Goal: Transaction & Acquisition: Subscribe to service/newsletter

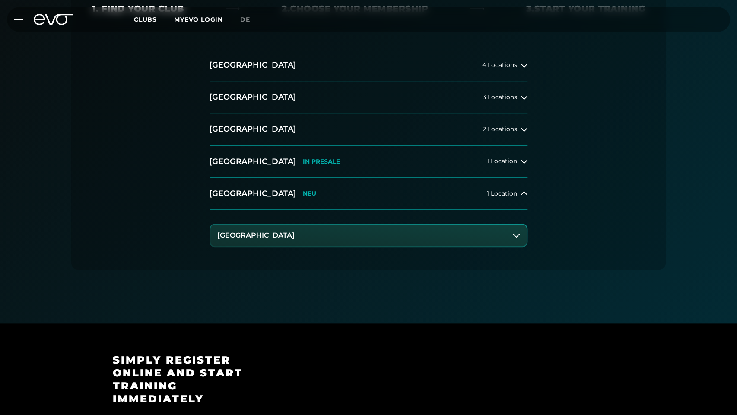
click at [376, 237] on button "[GEOGRAPHIC_DATA]" at bounding box center [368, 235] width 316 height 22
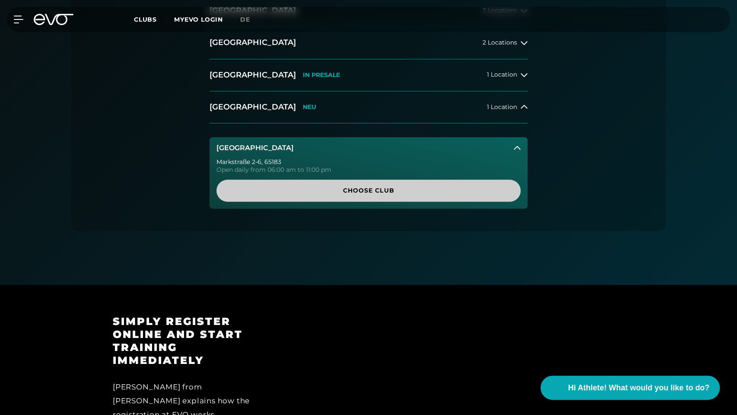
click at [386, 195] on span "Choose Club" at bounding box center [369, 190] width 304 height 22
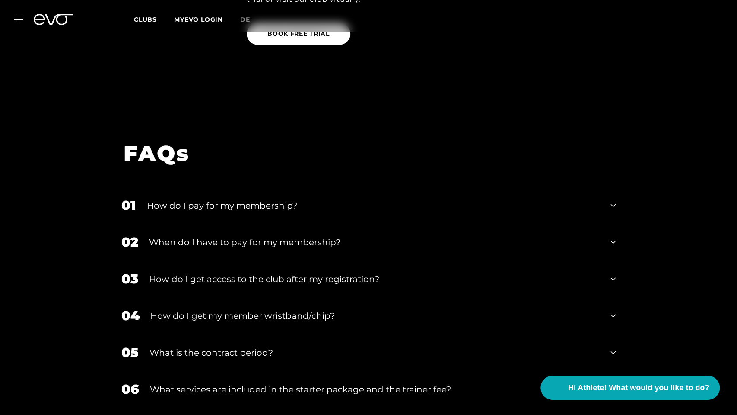
scroll to position [1444, 0]
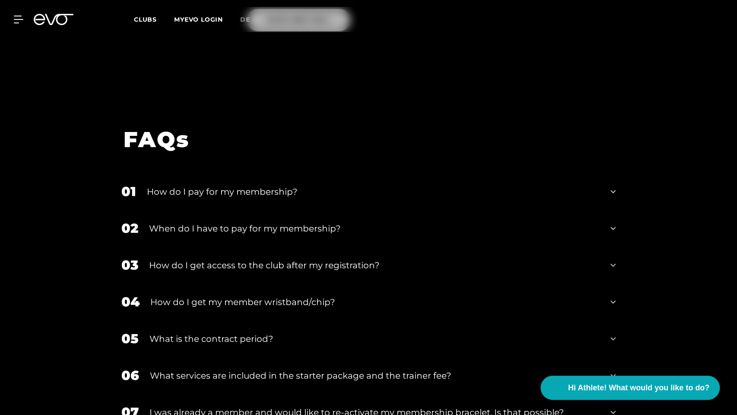
click at [615, 186] on icon at bounding box center [613, 191] width 5 height 10
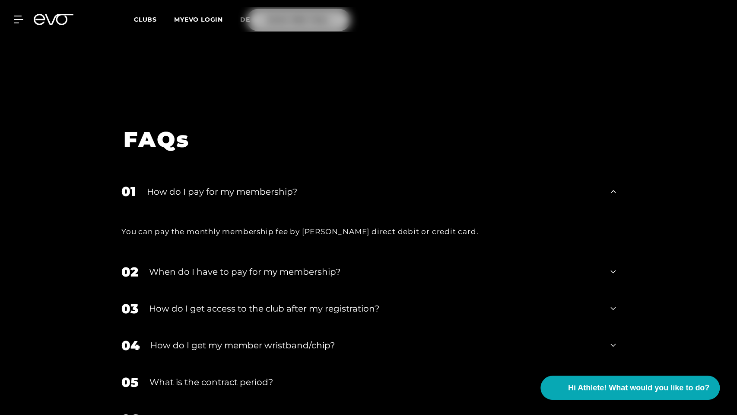
click at [610, 253] on div "02 When do I have to pay for my membership?" at bounding box center [369, 271] width 512 height 37
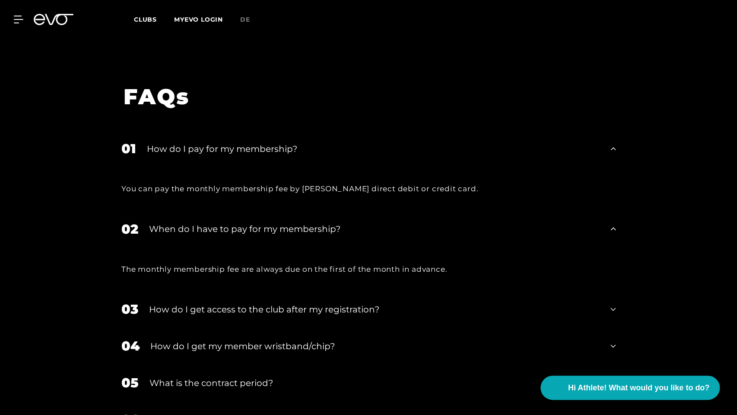
scroll to position [1488, 0]
click at [615, 303] on icon at bounding box center [613, 308] width 5 height 10
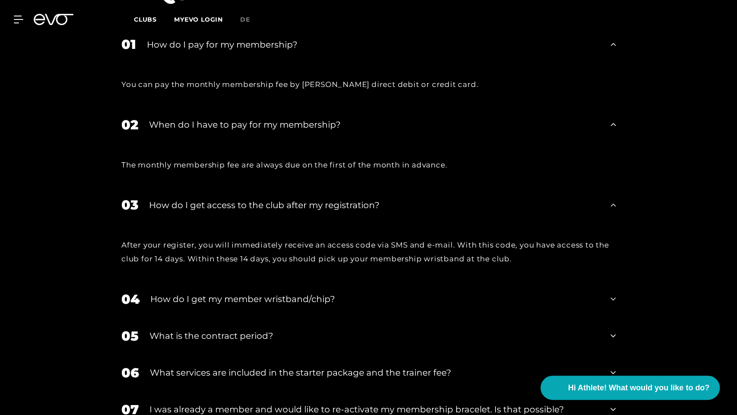
scroll to position [1617, 0]
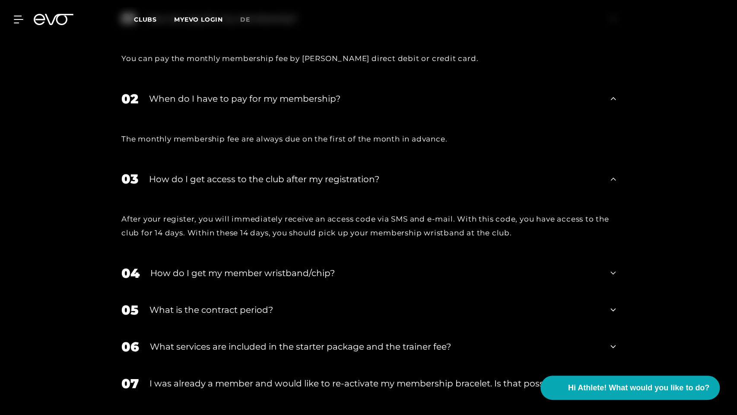
click at [618, 255] on div "04 How do I get my member wristband/chip?" at bounding box center [369, 273] width 512 height 37
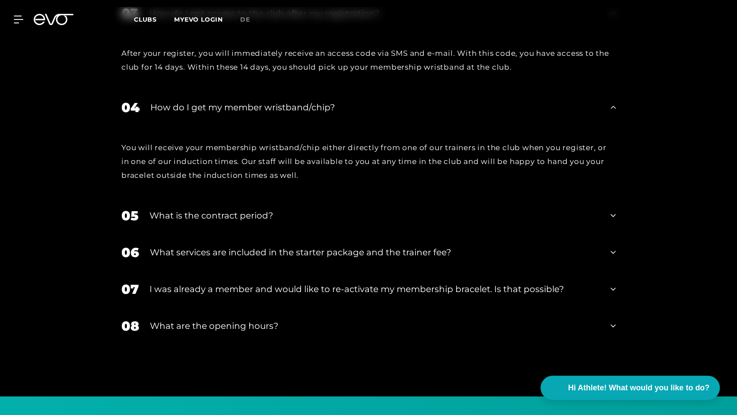
scroll to position [1790, 0]
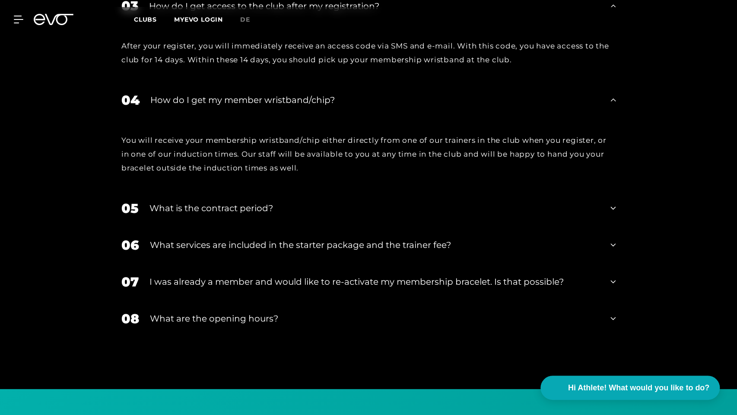
click at [609, 190] on div "05 What is the contract period?" at bounding box center [369, 208] width 512 height 37
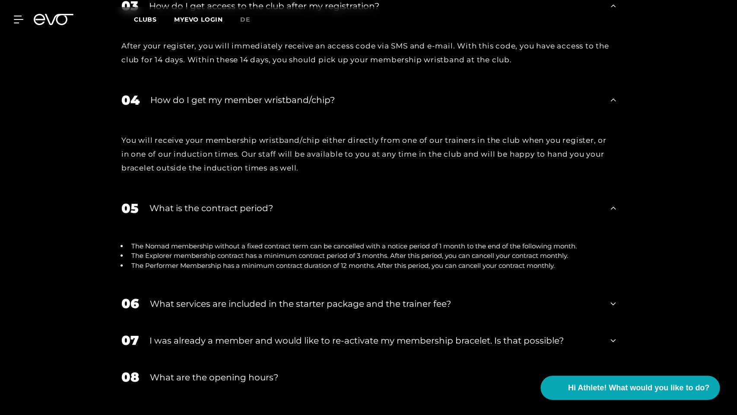
click at [612, 298] on icon at bounding box center [613, 303] width 5 height 10
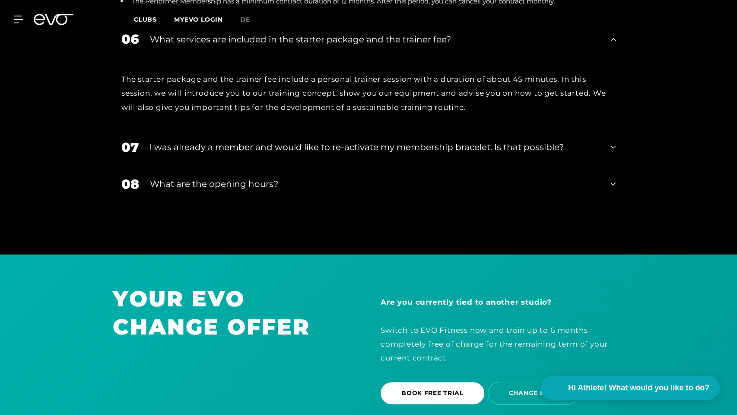
scroll to position [2093, 0]
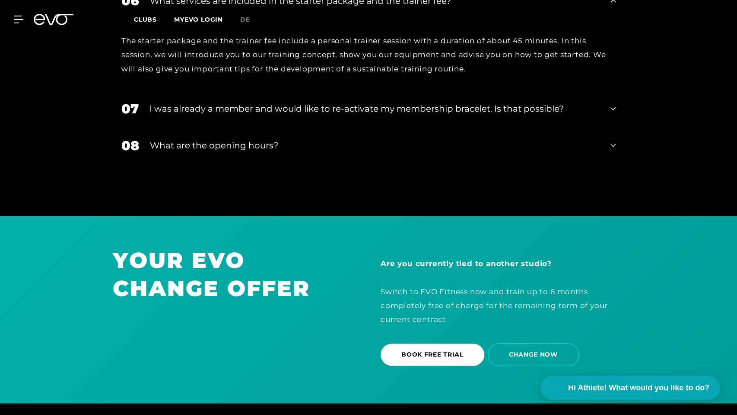
click at [615, 140] on icon at bounding box center [613, 145] width 5 height 10
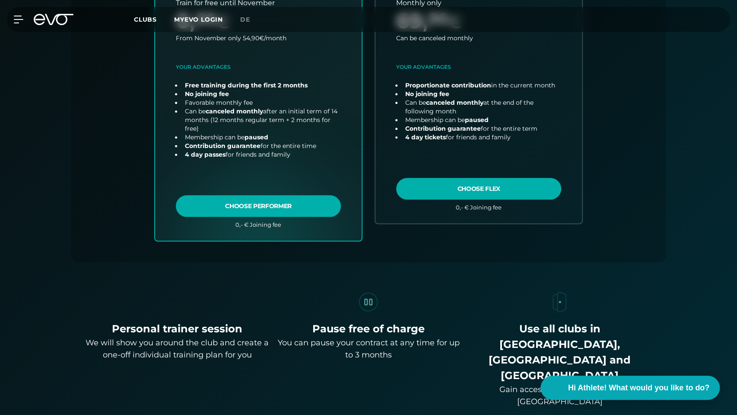
scroll to position [372, 0]
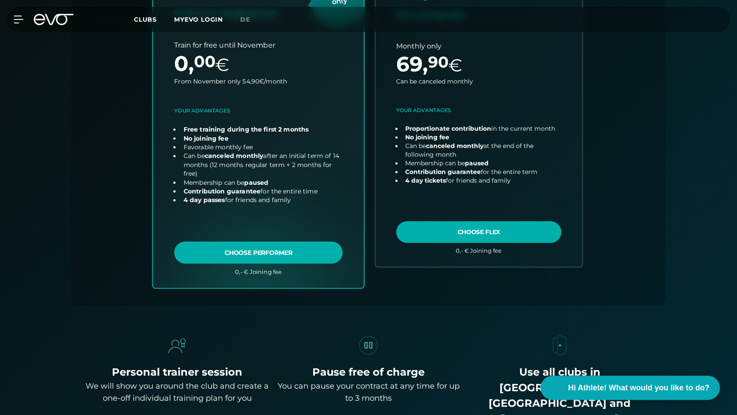
click at [255, 250] on link "choose plan" at bounding box center [258, 112] width 211 height 349
